Goal: Task Accomplishment & Management: Manage account settings

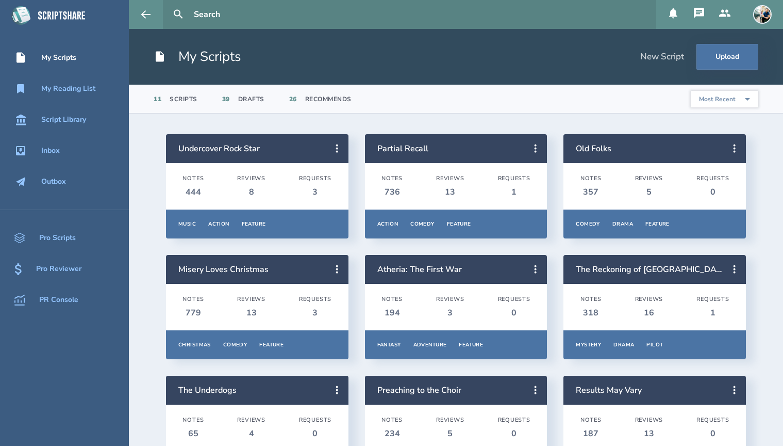
click at [676, 16] on icon at bounding box center [673, 13] width 8 height 10
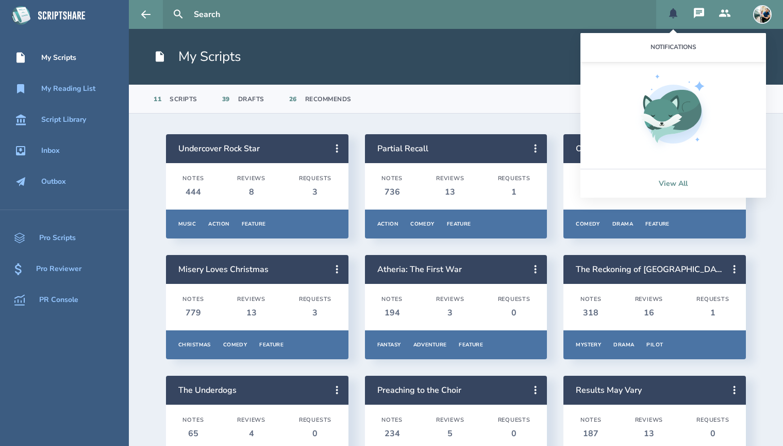
click at [661, 178] on link "View All" at bounding box center [674, 183] width 186 height 29
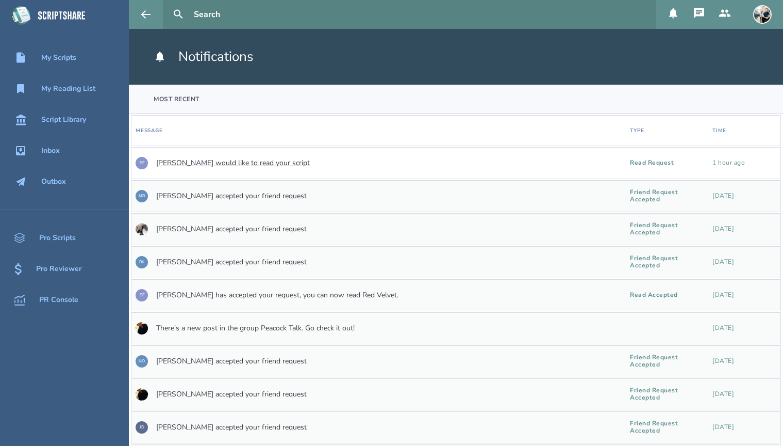
click at [288, 162] on link "[PERSON_NAME] would like to read your script" at bounding box center [233, 163] width 154 height 8
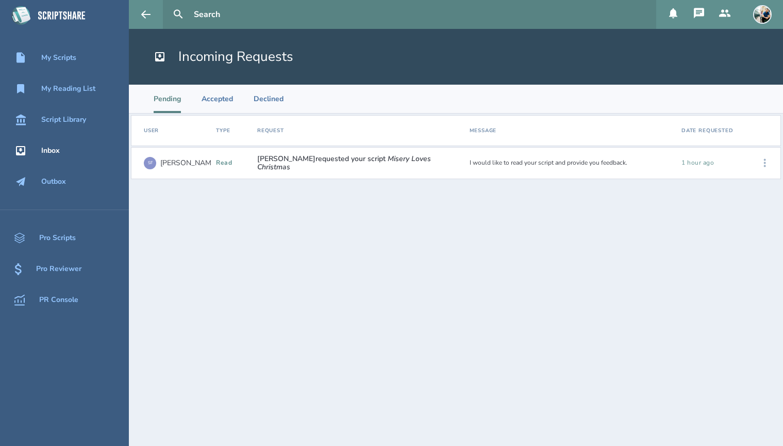
click at [766, 163] on icon at bounding box center [765, 163] width 12 height 12
click at [719, 162] on div "Accept" at bounding box center [732, 163] width 63 height 23
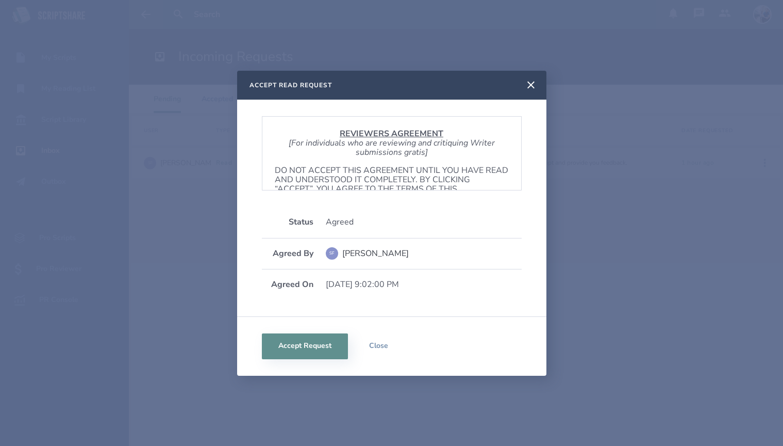
scroll to position [624, 0]
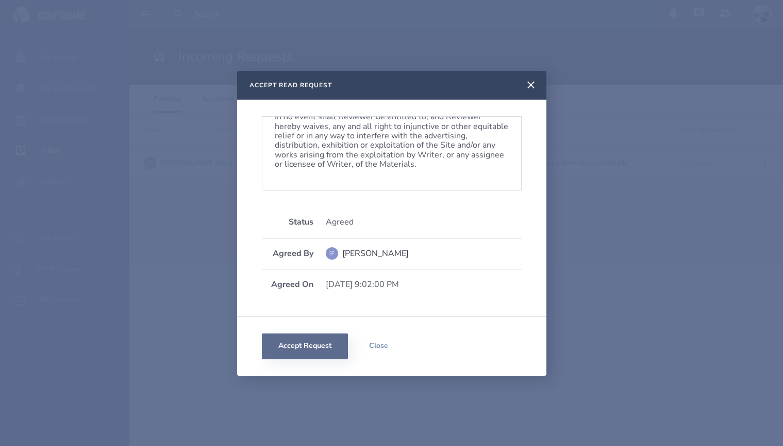
click at [303, 348] on button "Accept Request" at bounding box center [305, 346] width 86 height 26
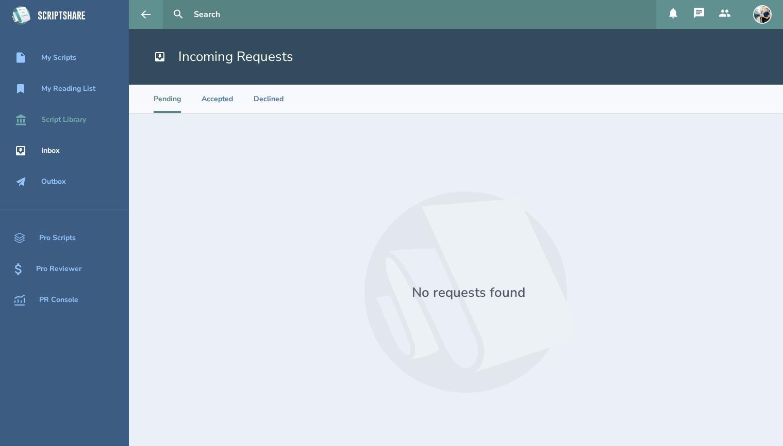
click at [58, 119] on div "Script Library" at bounding box center [63, 120] width 45 height 8
